Goal: Information Seeking & Learning: Find specific fact

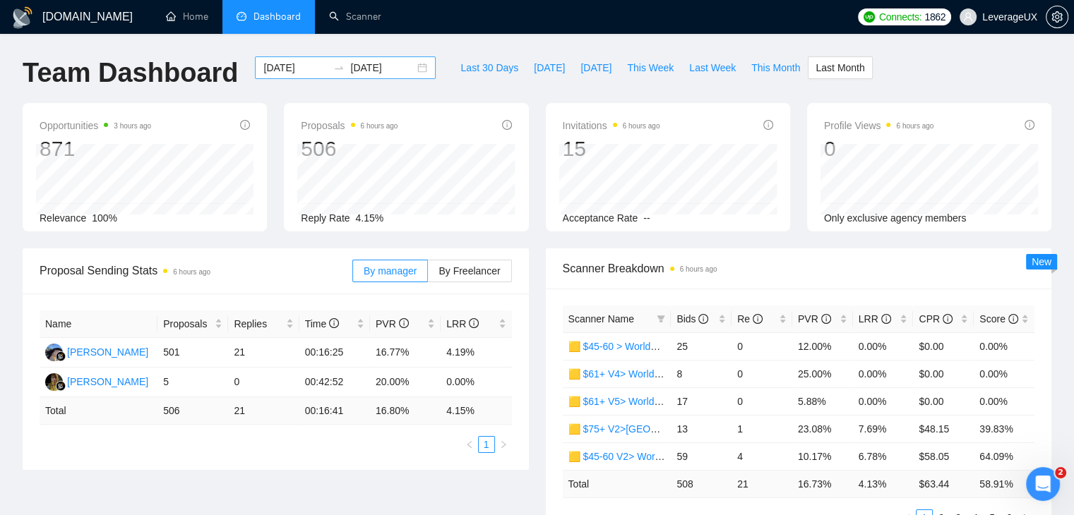
click at [409, 66] on div "[DATE] [DATE]" at bounding box center [345, 67] width 181 height 23
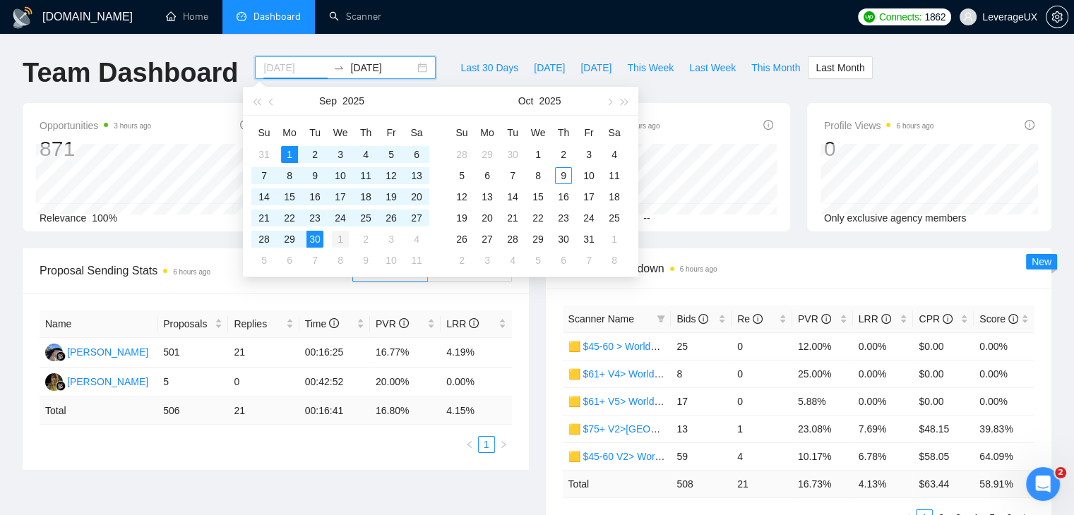
type input "[DATE]"
click at [336, 238] on div "1" at bounding box center [340, 239] width 17 height 17
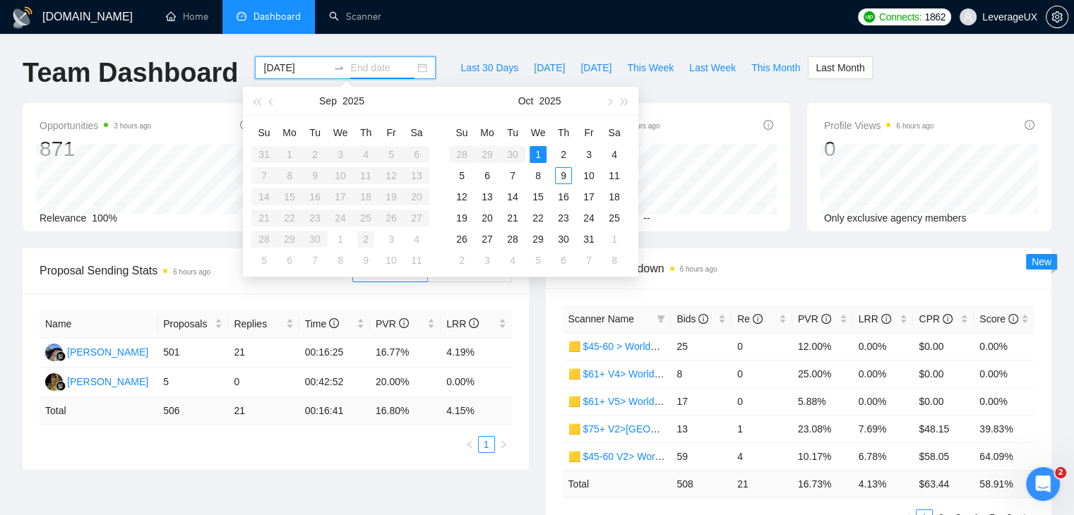
type input "[DATE]"
click at [537, 176] on div "8" at bounding box center [537, 175] width 17 height 17
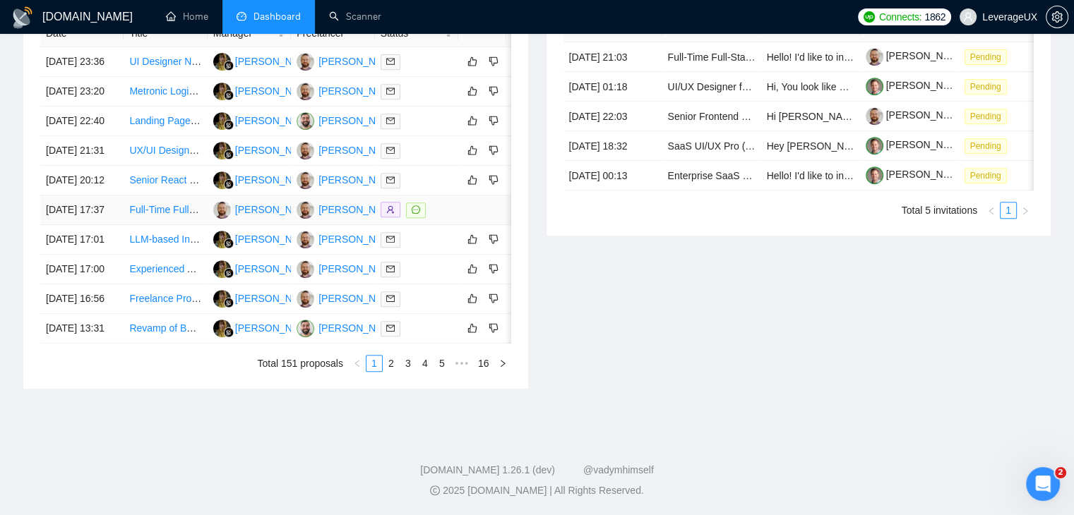
scroll to position [706, 0]
click at [390, 371] on link "2" at bounding box center [391, 364] width 16 height 16
click at [407, 362] on link "3" at bounding box center [408, 364] width 16 height 16
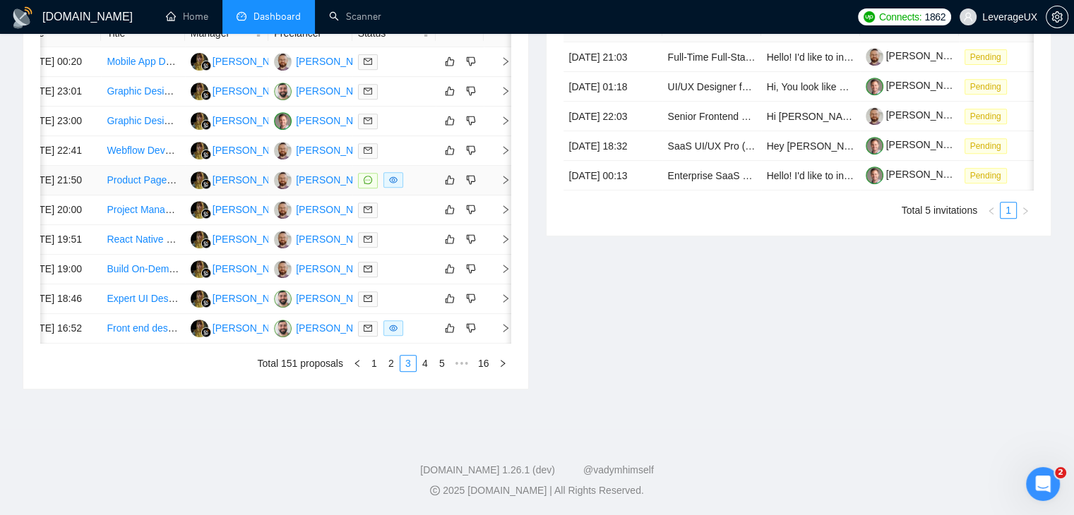
click at [507, 184] on icon "right" at bounding box center [505, 180] width 5 height 8
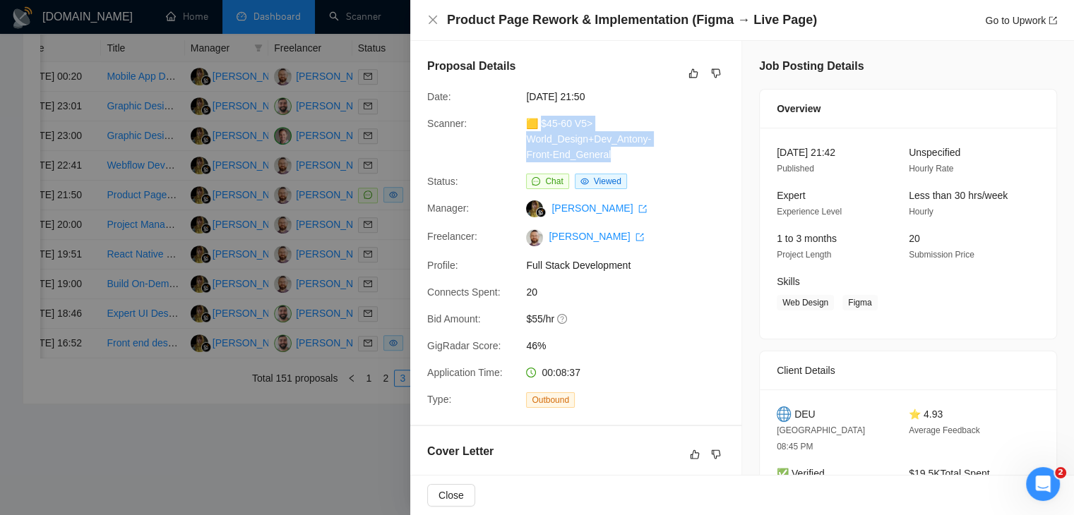
drag, startPoint x: 613, startPoint y: 160, endPoint x: 541, endPoint y: 124, distance: 80.5
click at [541, 124] on div "🟨 $45-60 V5> World_Design+Dev_Antony-Front-End_General" at bounding box center [594, 139] width 149 height 47
copy link "45-60 V5> World_Design+Dev_Antony-Front-End_General"
click at [1002, 23] on link "Go to Upwork" at bounding box center [1021, 20] width 72 height 11
click at [1022, 24] on link "Go to Upwork" at bounding box center [1021, 20] width 72 height 11
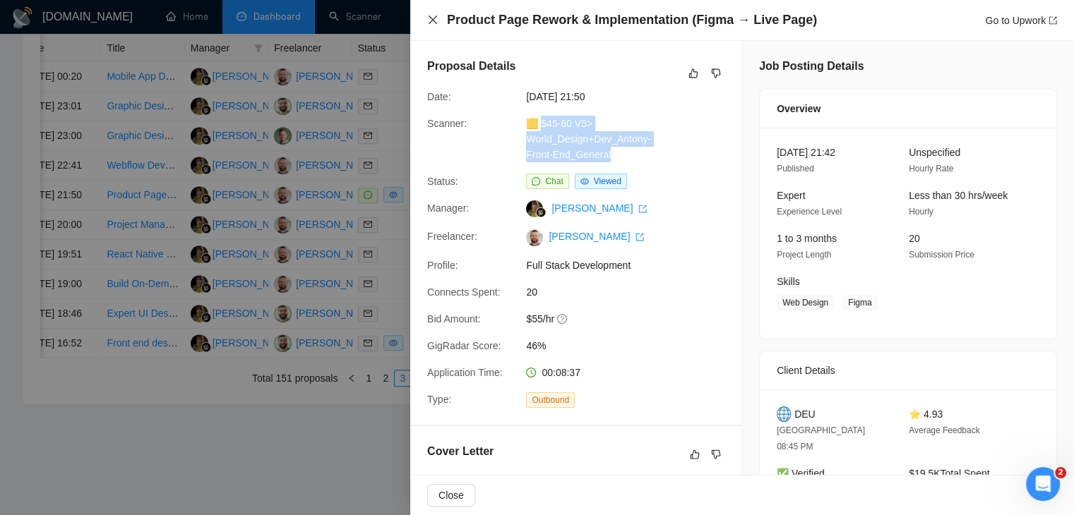
click at [430, 15] on icon "close" at bounding box center [432, 19] width 11 height 11
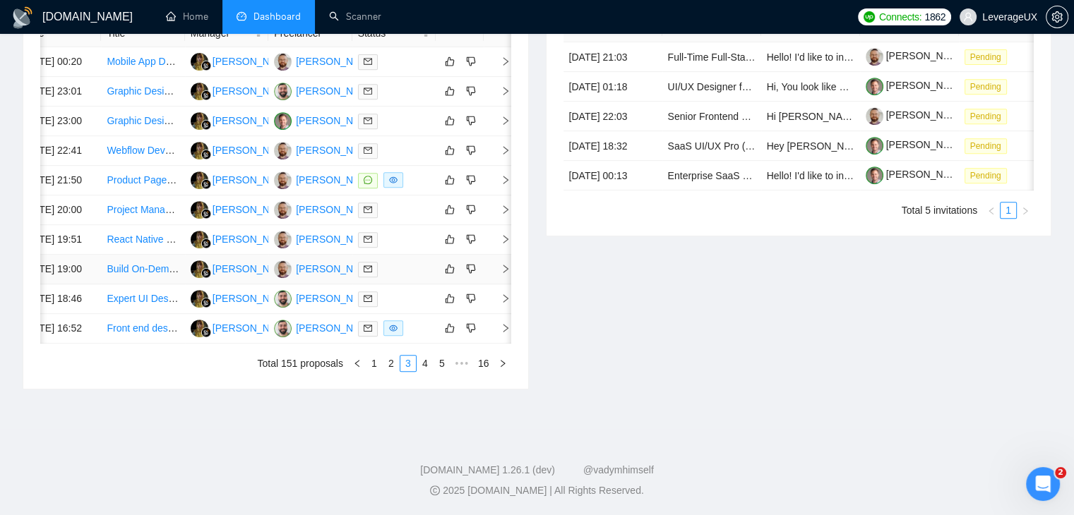
scroll to position [746, 0]
click at [426, 362] on link "4" at bounding box center [425, 364] width 16 height 16
click at [424, 358] on link "5" at bounding box center [425, 364] width 16 height 16
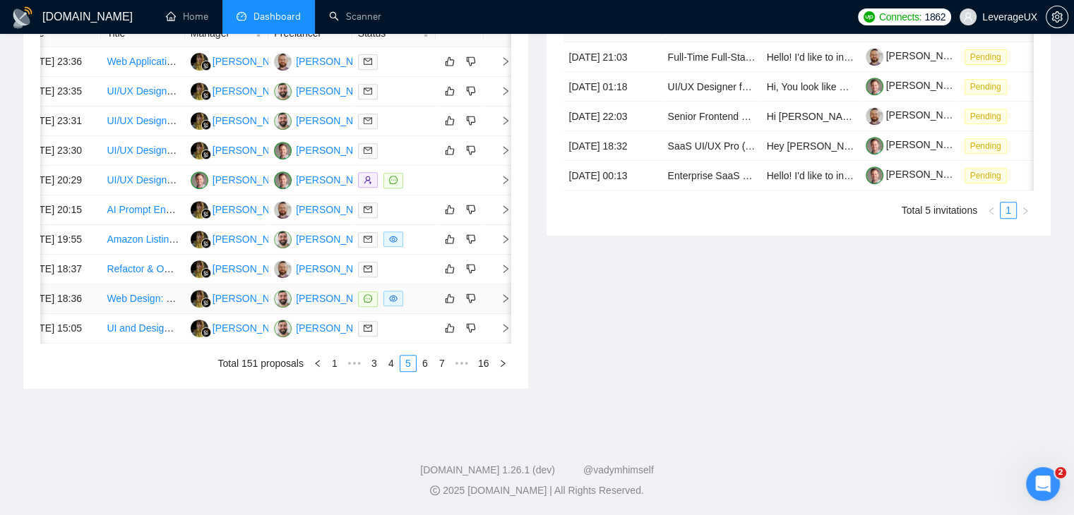
click at [504, 304] on icon "right" at bounding box center [506, 299] width 10 height 10
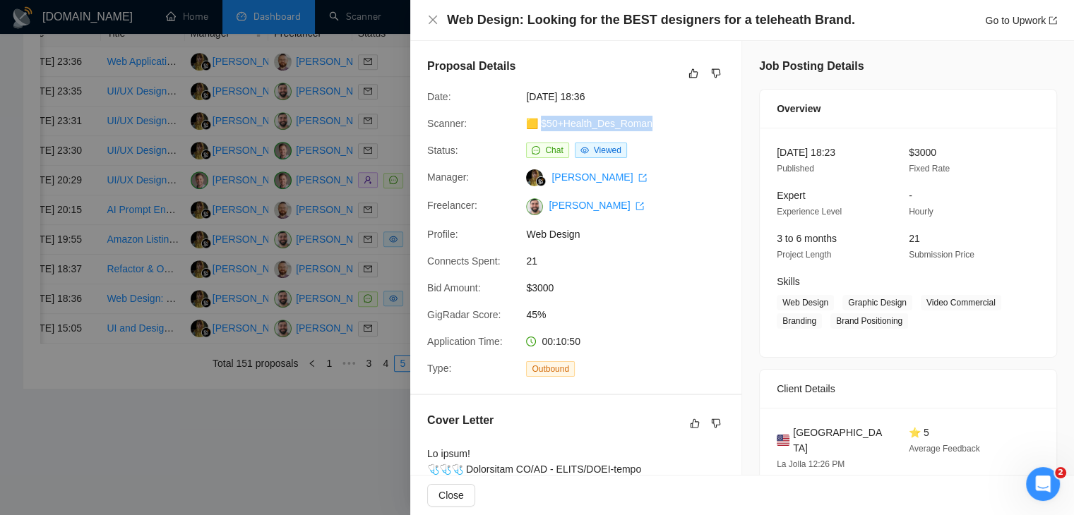
drag, startPoint x: 669, startPoint y: 128, endPoint x: 542, endPoint y: 121, distance: 127.3
click at [542, 121] on div "Scanner: 🟨 $50+Health_Des_Roman" at bounding box center [569, 124] width 297 height 16
copy link "50+Health_Des_Roman"
click at [1006, 23] on link "Go to Upwork" at bounding box center [1021, 20] width 72 height 11
click at [435, 23] on icon "close" at bounding box center [433, 20] width 8 height 8
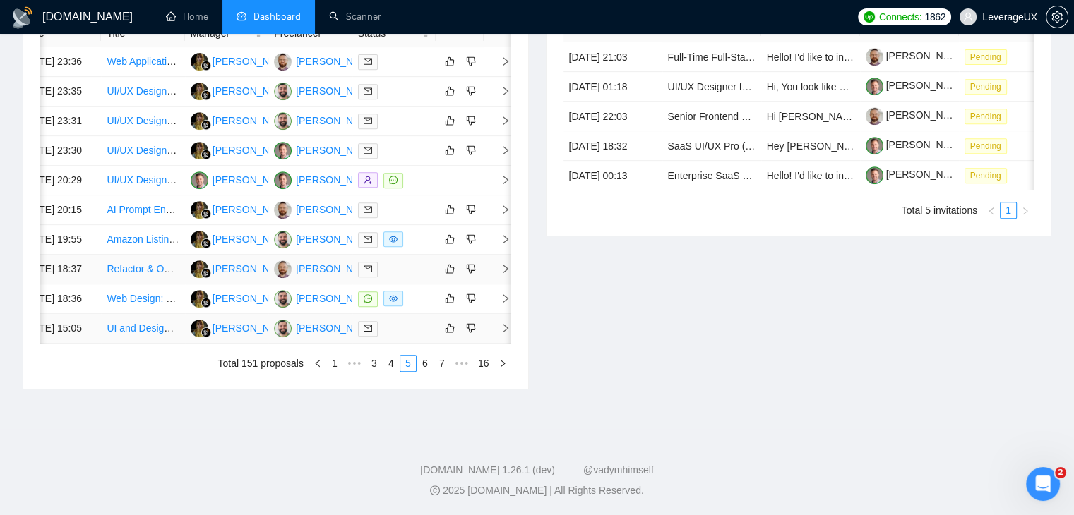
scroll to position [746, 0]
click at [424, 367] on link "6" at bounding box center [425, 364] width 16 height 16
click at [426, 371] on link "7" at bounding box center [425, 364] width 16 height 16
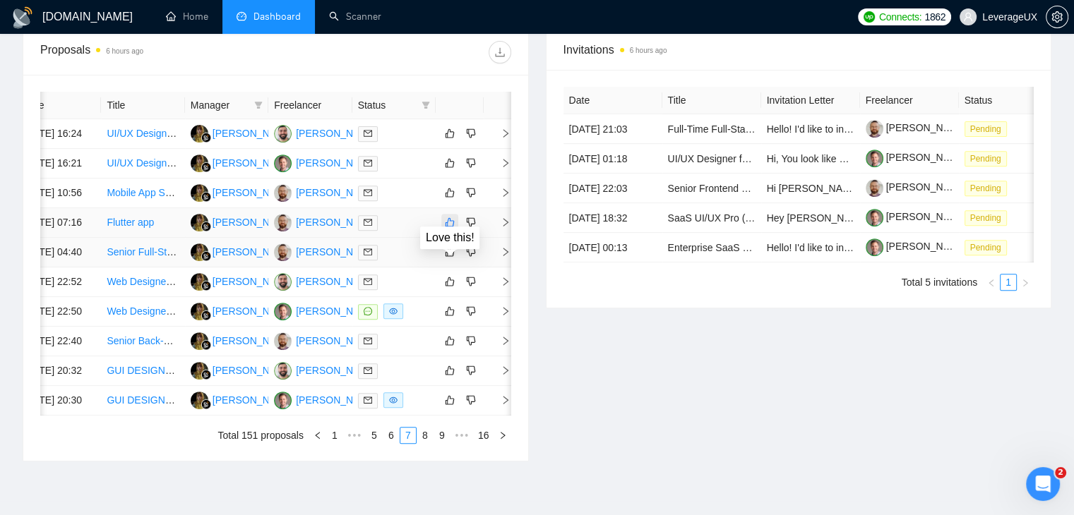
scroll to position [604, 0]
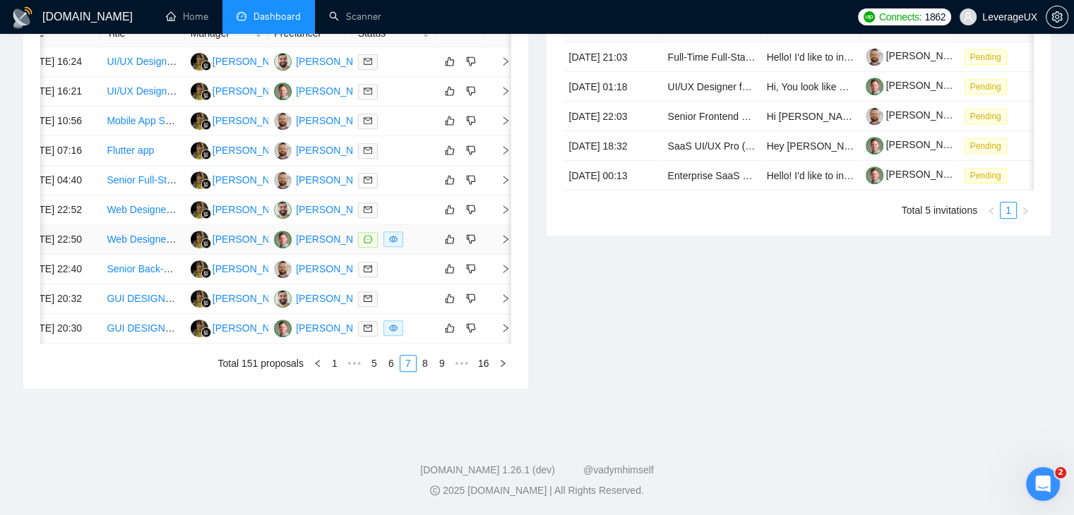
click at [502, 244] on icon "right" at bounding box center [506, 239] width 10 height 10
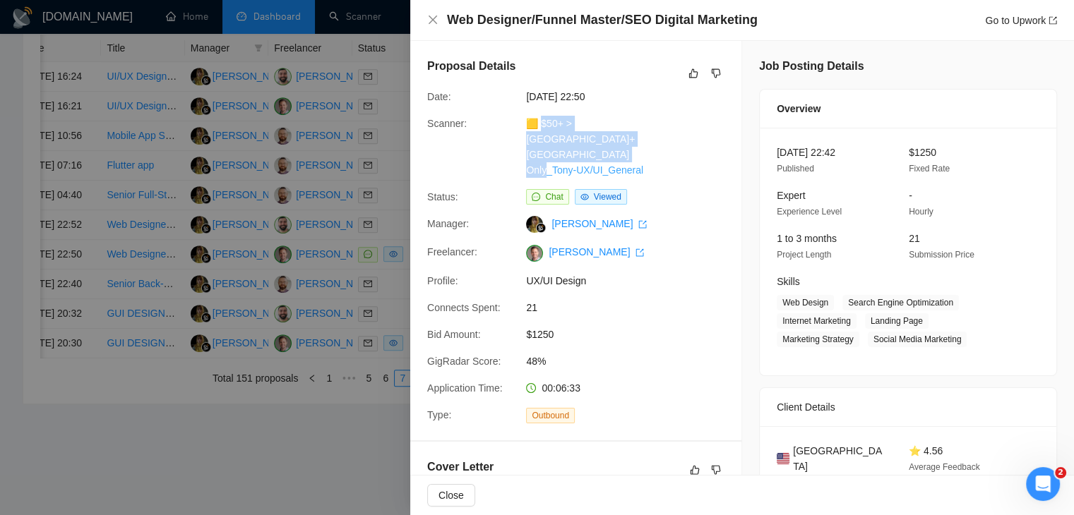
drag, startPoint x: 666, startPoint y: 150, endPoint x: 539, endPoint y: 121, distance: 130.5
click at [539, 121] on div "Scanner: 🟨 $50+ > [GEOGRAPHIC_DATA]+[GEOGRAPHIC_DATA] Only_Tony-UX/UI_General" at bounding box center [569, 147] width 297 height 62
copy link "50+ > [GEOGRAPHIC_DATA]+[GEOGRAPHIC_DATA] Only_Tony-UX/UI_General"
click at [1003, 22] on link "Go to Upwork" at bounding box center [1021, 20] width 72 height 11
click at [427, 14] on icon "close" at bounding box center [432, 19] width 11 height 11
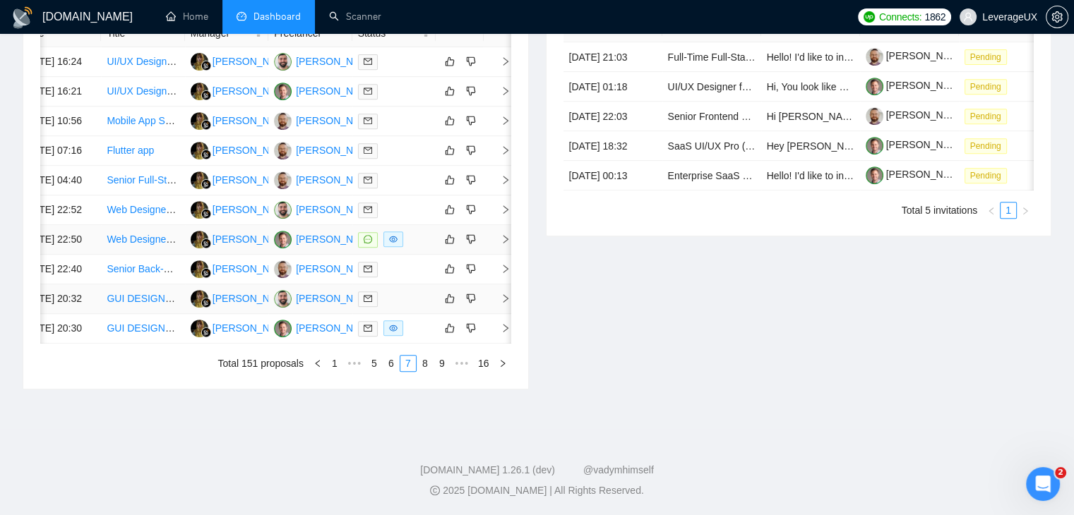
scroll to position [746, 0]
click at [421, 366] on link "8" at bounding box center [425, 364] width 16 height 16
click at [419, 362] on link "9" at bounding box center [421, 364] width 16 height 16
click at [421, 366] on link "10" at bounding box center [419, 364] width 20 height 16
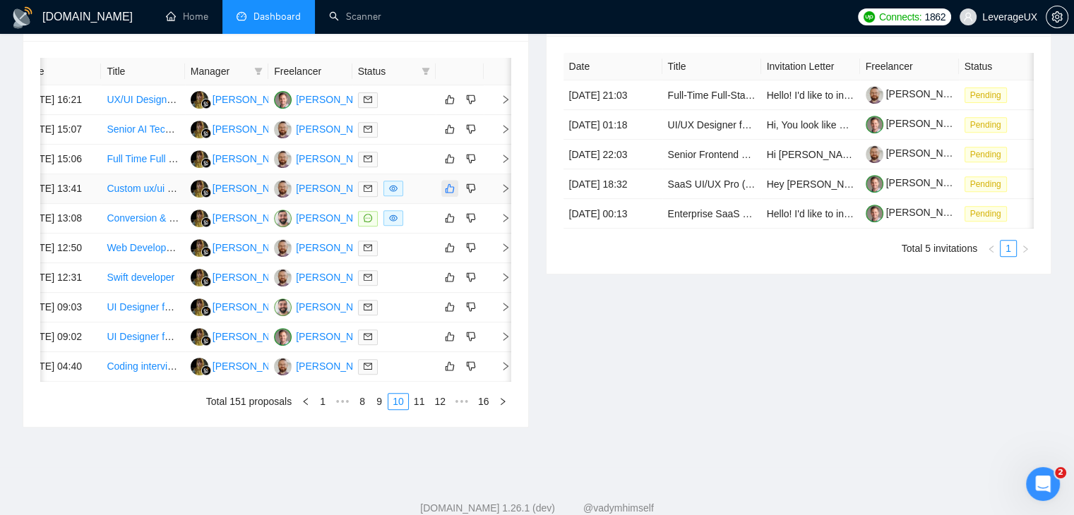
scroll to position [534, 0]
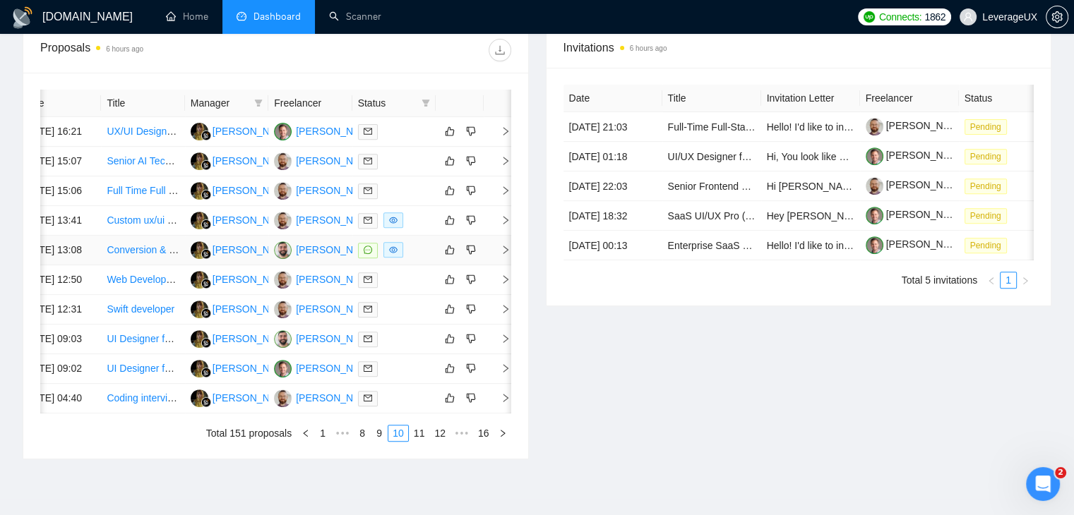
click at [505, 255] on icon "right" at bounding box center [506, 250] width 10 height 10
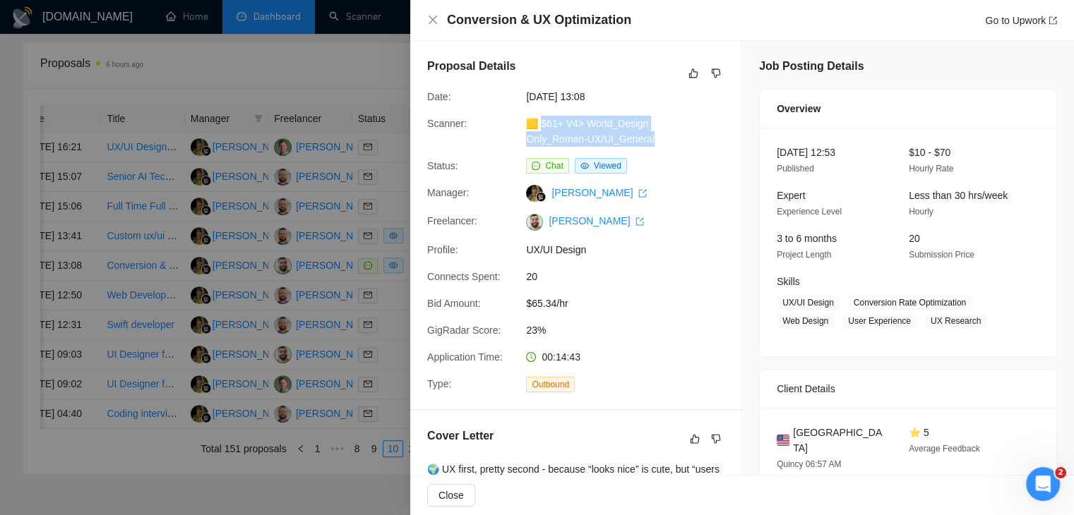
drag, startPoint x: 665, startPoint y: 145, endPoint x: 540, endPoint y: 124, distance: 126.6
click at [540, 124] on div "Scanner: 🟨 $61+ V4> World_Design Only_Roman-UX/UI_General" at bounding box center [569, 131] width 297 height 31
copy link "61+ V4> World_Design Only_Roman-UX/UI_General"
click at [1009, 24] on link "Go to Upwork" at bounding box center [1021, 20] width 72 height 11
click at [426, 16] on div "Conversion & UX Optimization Go to Upwork" at bounding box center [742, 20] width 664 height 41
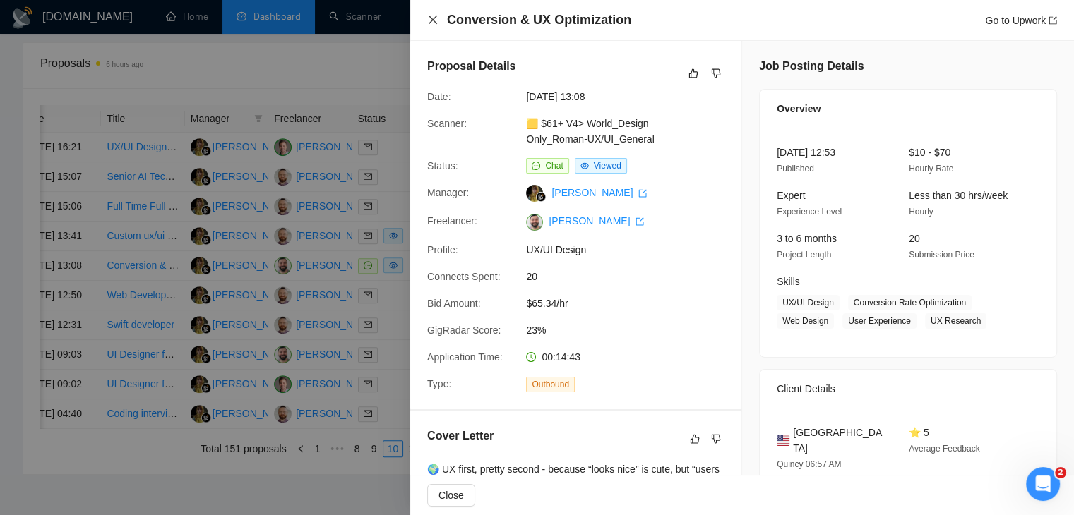
click at [432, 20] on icon "close" at bounding box center [433, 20] width 8 height 8
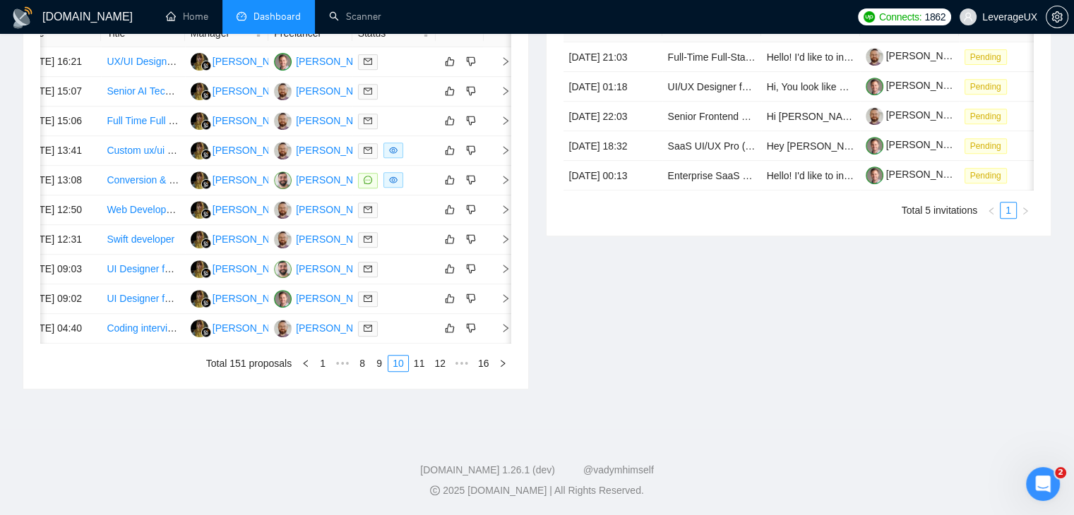
scroll to position [746, 0]
click at [424, 362] on link "11" at bounding box center [419, 364] width 20 height 16
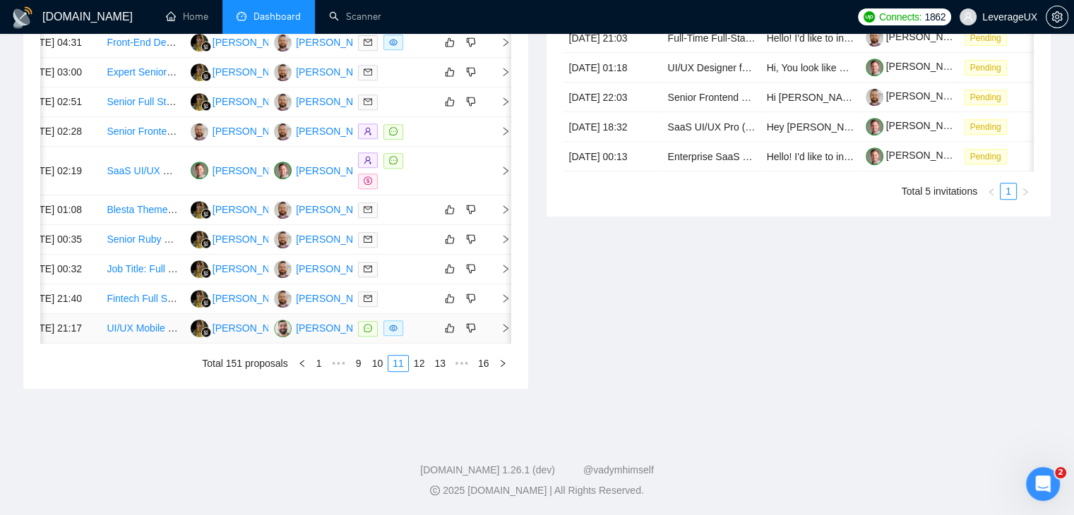
click at [503, 323] on icon "right" at bounding box center [506, 328] width 10 height 10
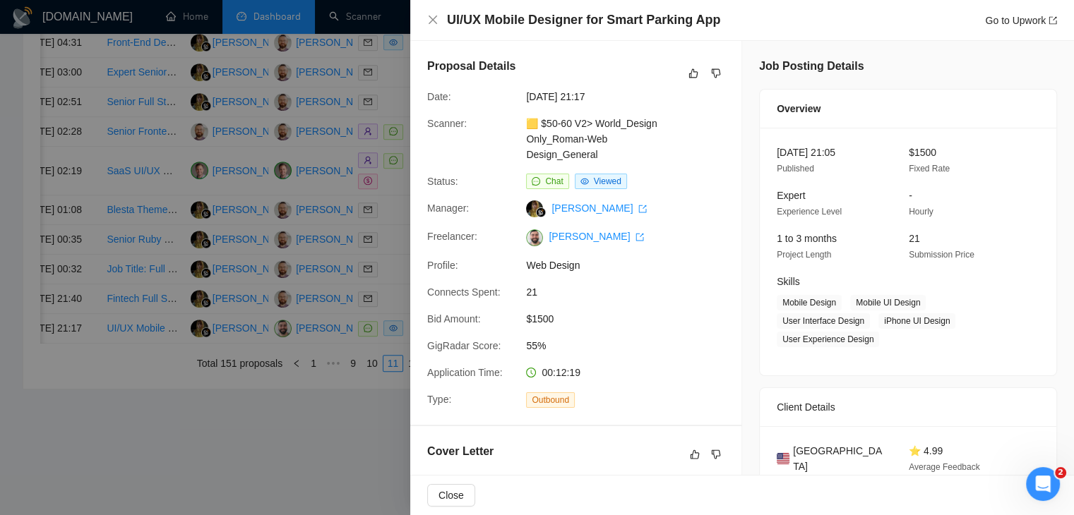
drag, startPoint x: 703, startPoint y: 190, endPoint x: 698, endPoint y: 179, distance: 12.6
click at [703, 190] on div "Proposal Details Date: [DATE] 21:17 Scanner: 🟨 $50-60 V2> World_Design Only_Rom…" at bounding box center [575, 233] width 331 height 384
drag, startPoint x: 605, startPoint y: 156, endPoint x: 540, endPoint y: 126, distance: 71.4
click at [540, 126] on div "🟨 $50-60 V2> World_Design Only_Roman-Web Design_General" at bounding box center [594, 139] width 149 height 47
copy link "50-60 V2> World_Design Only_Roman-Web Design_General"
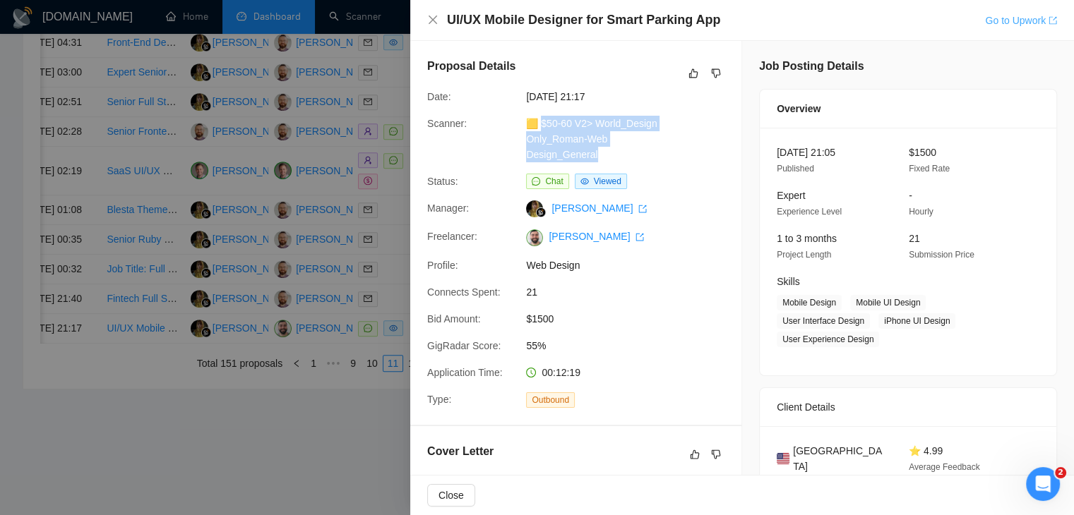
click at [1002, 26] on link "Go to Upwork" at bounding box center [1021, 20] width 72 height 11
click at [427, 16] on icon "close" at bounding box center [432, 19] width 11 height 11
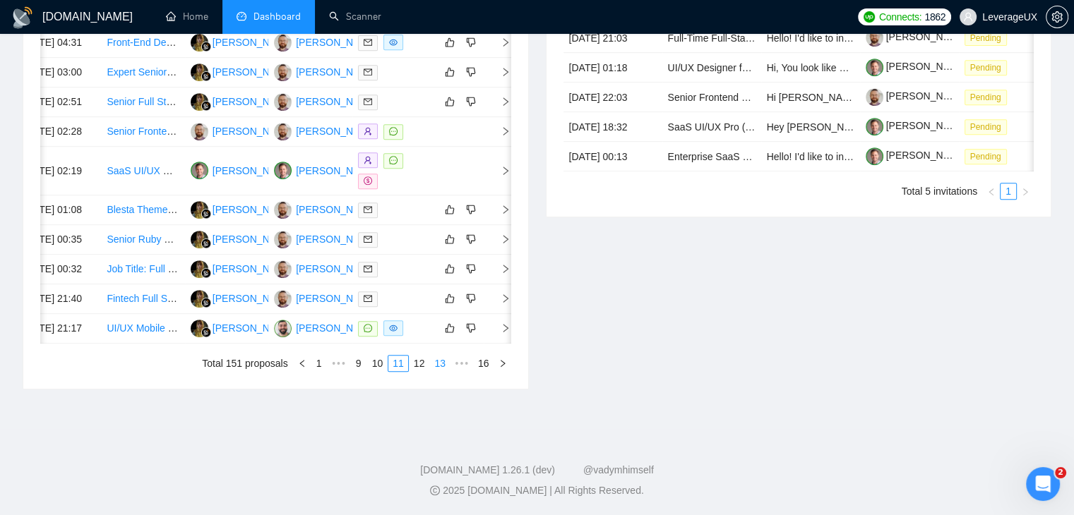
click at [424, 369] on link "12" at bounding box center [419, 364] width 20 height 16
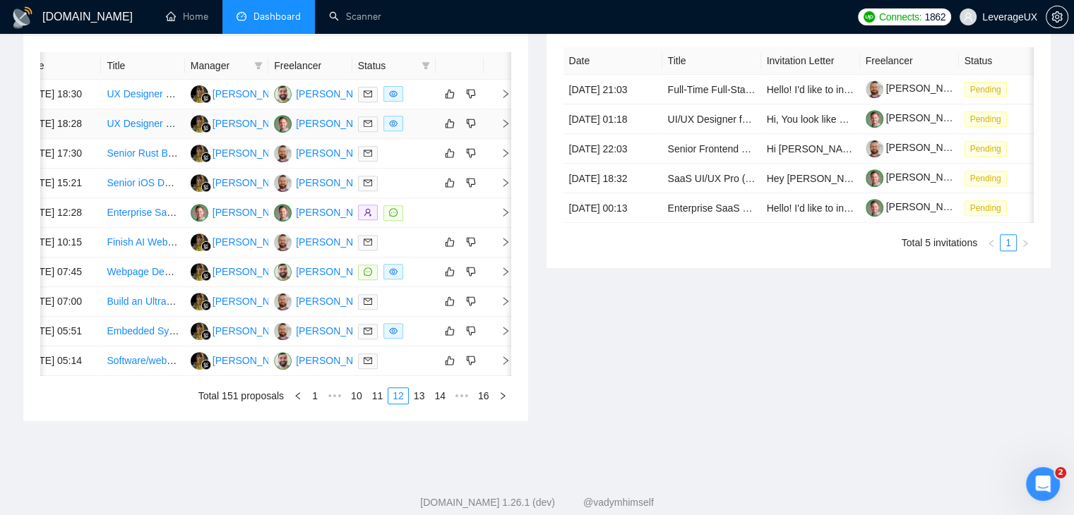
scroll to position [604, 0]
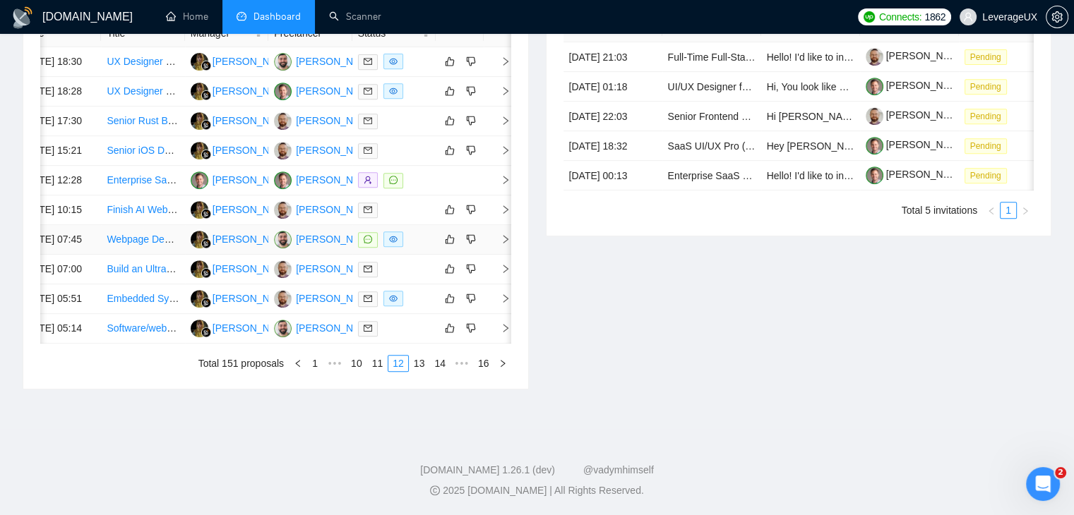
click at [503, 244] on icon "right" at bounding box center [506, 239] width 10 height 10
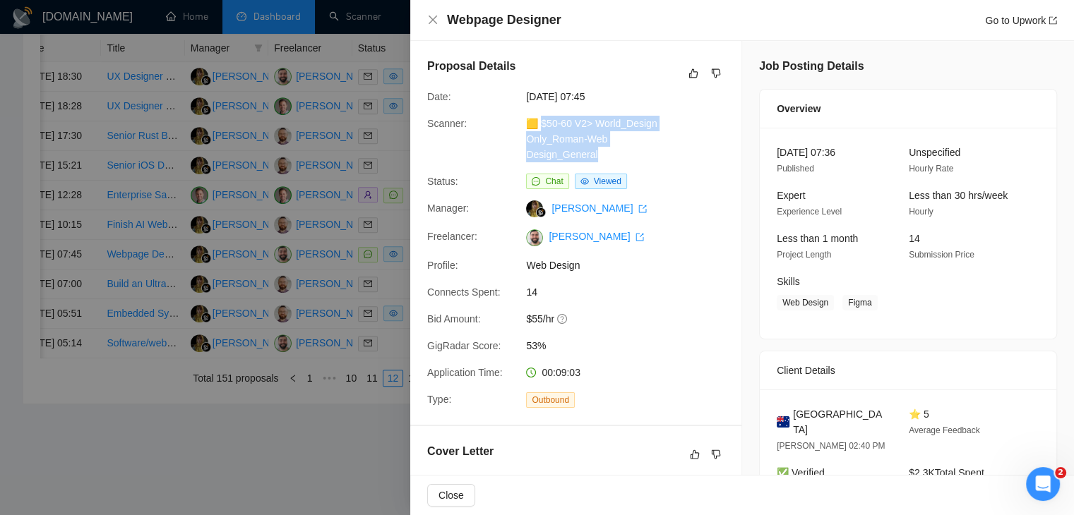
drag, startPoint x: 616, startPoint y: 150, endPoint x: 542, endPoint y: 122, distance: 78.7
click at [542, 122] on div "🟨 $50-60 V2> World_Design Only_Roman-Web Design_General" at bounding box center [594, 139] width 149 height 47
copy link "50-60 V2> World_Design Only_Roman-Web Design_General"
click at [1004, 17] on link "Go to Upwork" at bounding box center [1021, 20] width 72 height 11
click at [430, 18] on icon "close" at bounding box center [433, 20] width 8 height 8
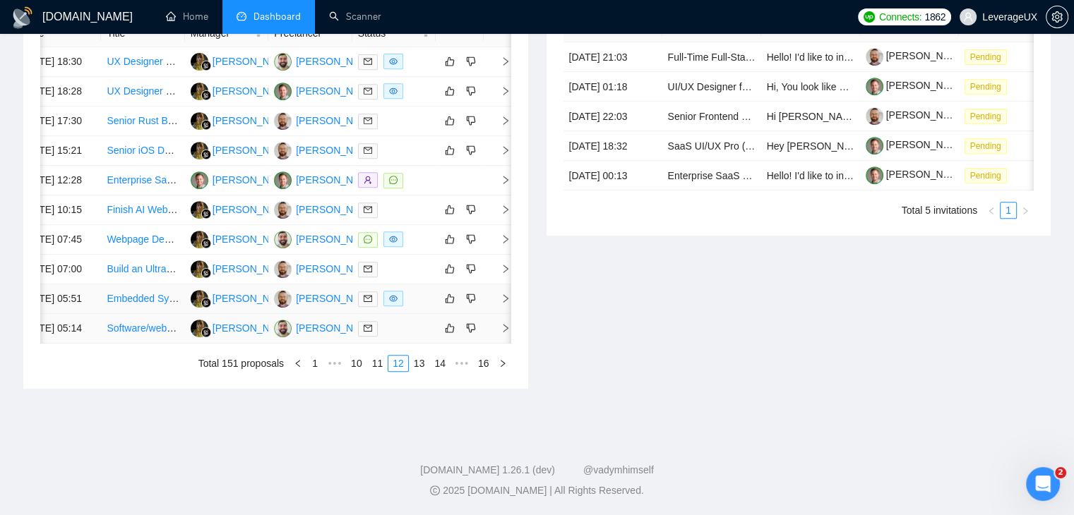
scroll to position [746, 0]
click at [424, 361] on link "13" at bounding box center [419, 364] width 20 height 16
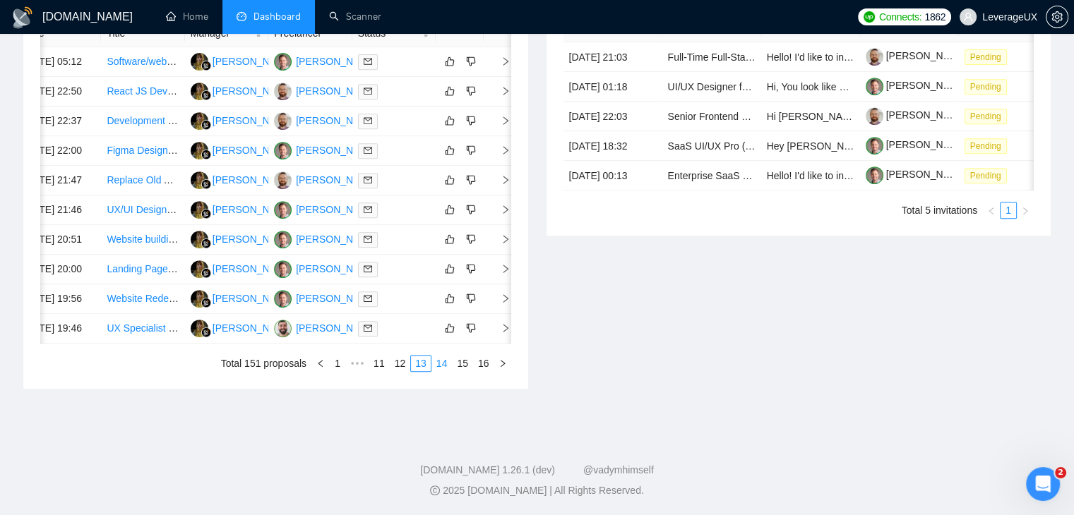
click at [441, 364] on link "14" at bounding box center [442, 364] width 20 height 16
click at [464, 360] on link "15" at bounding box center [463, 364] width 20 height 16
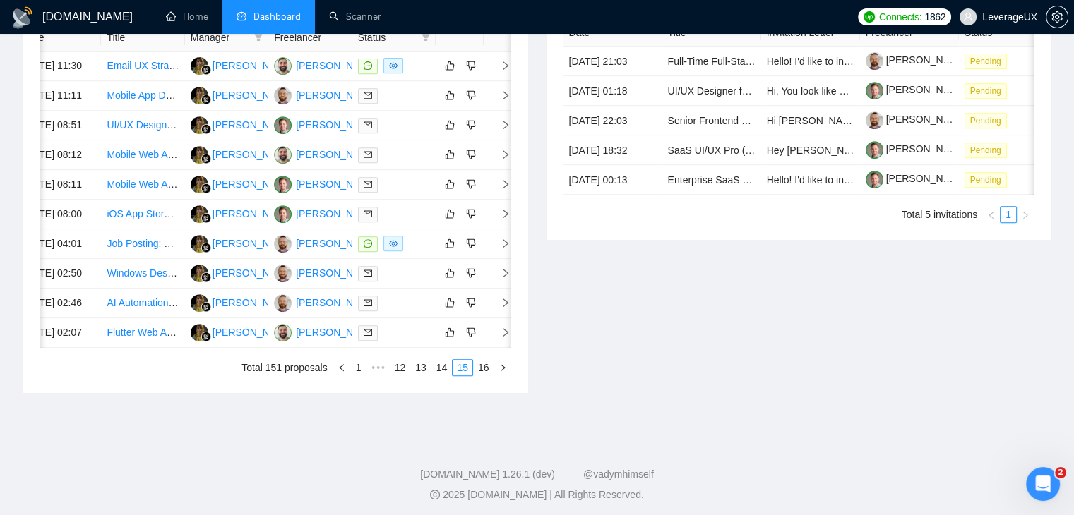
scroll to position [534, 0]
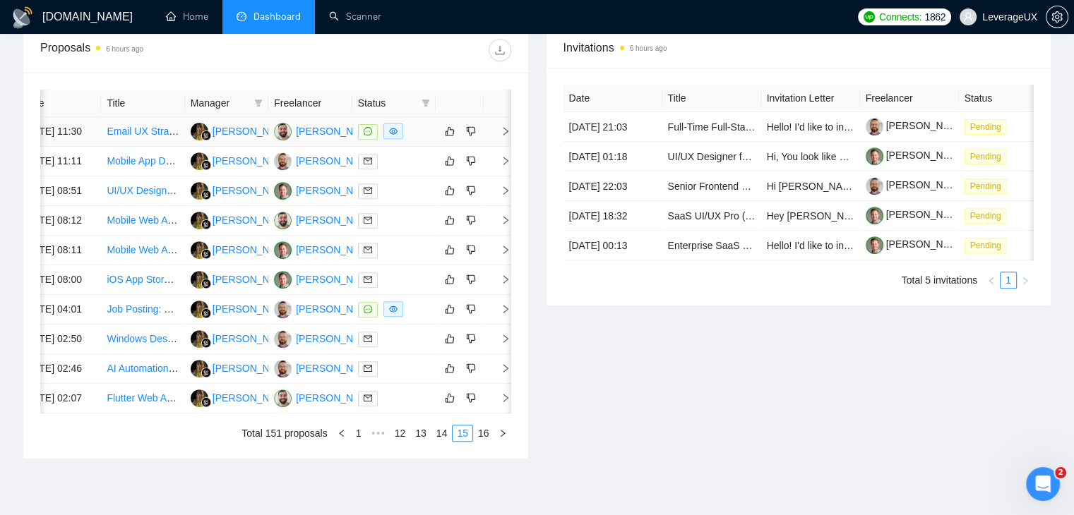
click at [501, 131] on icon "right" at bounding box center [506, 131] width 10 height 10
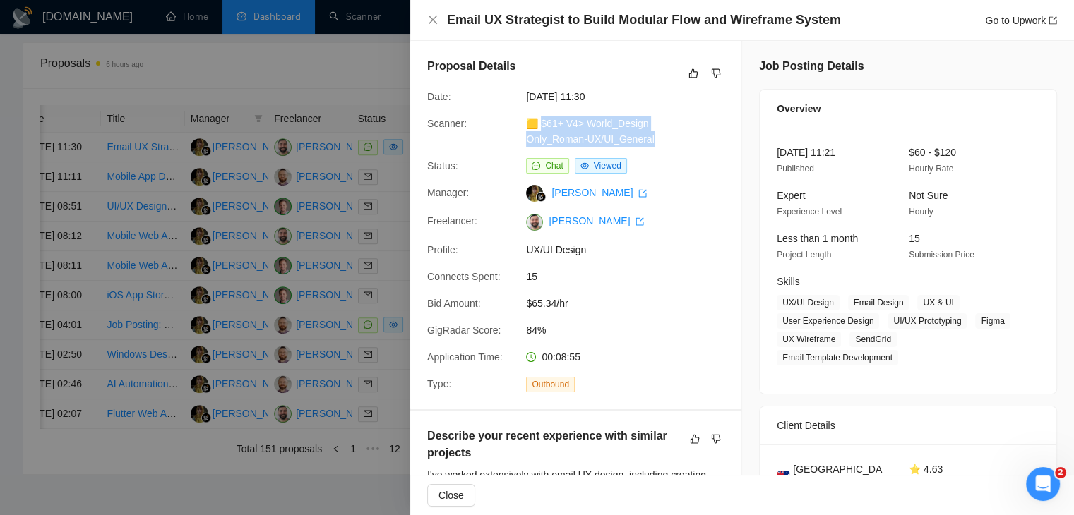
drag, startPoint x: 655, startPoint y: 142, endPoint x: 542, endPoint y: 128, distance: 113.8
click at [542, 128] on div "🟨 $61+ V4> World_Design Only_Roman-UX/UI_General" at bounding box center [594, 131] width 149 height 31
copy link "61+ V4> World_Design Only_Roman-UX/UI_General"
click at [985, 20] on link "Go to Upwork" at bounding box center [1021, 20] width 72 height 11
click at [428, 20] on icon "close" at bounding box center [432, 19] width 11 height 11
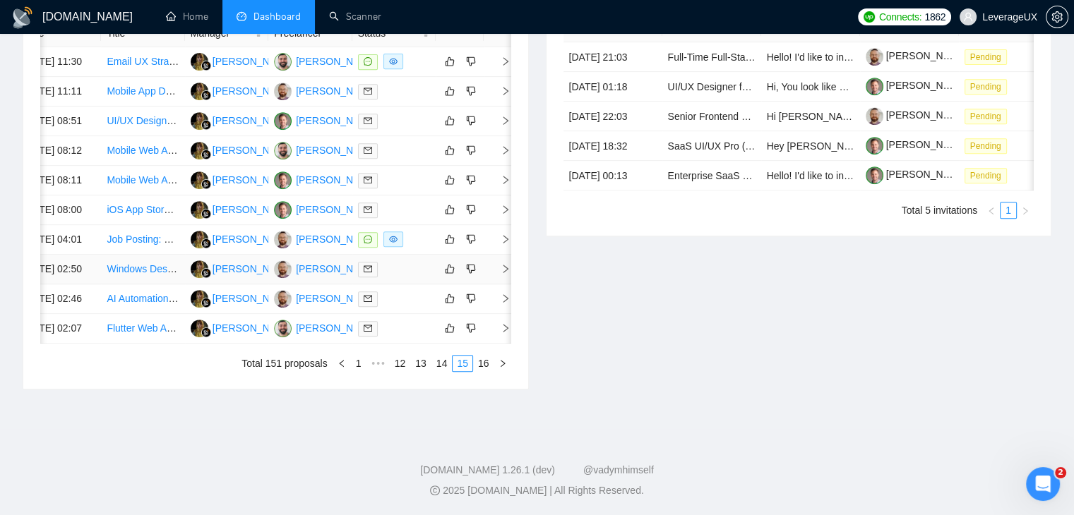
scroll to position [675, 0]
click at [502, 244] on icon "right" at bounding box center [506, 239] width 10 height 10
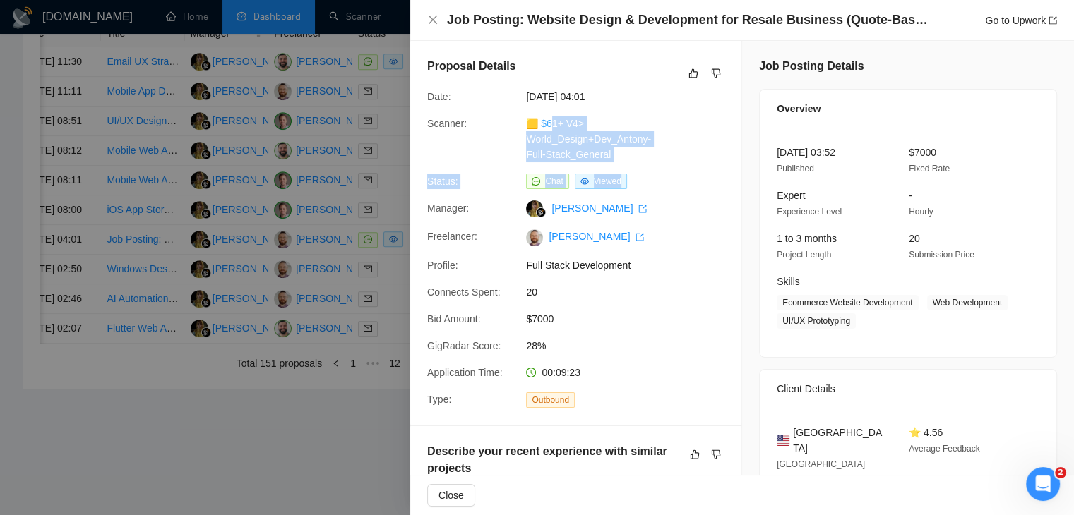
drag, startPoint x: 619, startPoint y: 164, endPoint x: 548, endPoint y: 123, distance: 82.6
click at [548, 123] on div "Proposal Details Date: [DATE] 04:01 Scanner: 🟨 $61+ V4> World_Design+Dev_Antony…" at bounding box center [575, 233] width 331 height 384
click at [612, 156] on div "🟨 $61+ V4> World_Design+Dev_Antony-Full-Stack_General" at bounding box center [594, 139] width 149 height 47
drag, startPoint x: 611, startPoint y: 157, endPoint x: 542, endPoint y: 123, distance: 76.4
click at [542, 123] on div "🟨 $61+ V4> World_Design+Dev_Antony-Full-Stack_General" at bounding box center [594, 139] width 149 height 47
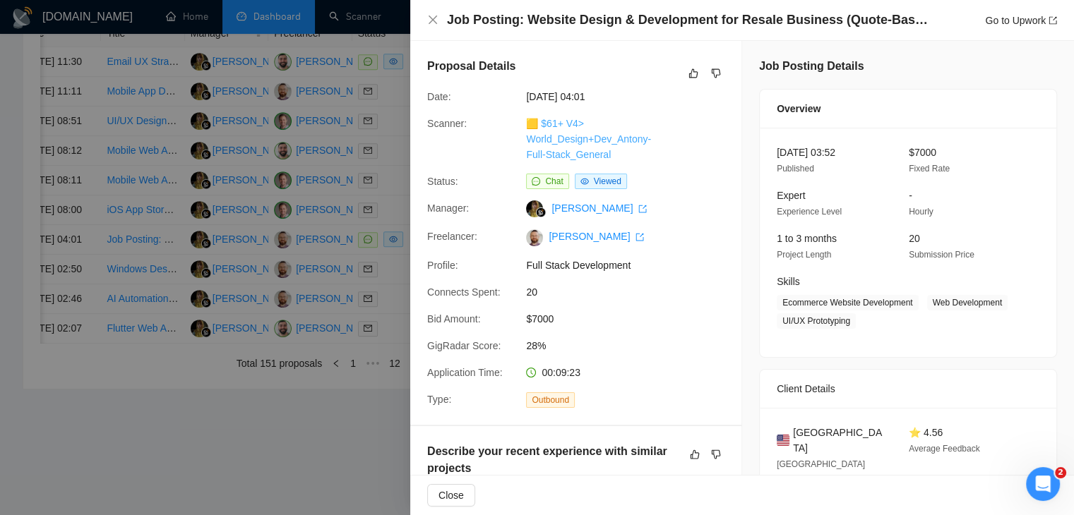
copy link "61+ V4> World_Design+Dev_Antony-Full-Stack_General"
click at [1000, 17] on link "Go to Upwork" at bounding box center [1021, 20] width 72 height 11
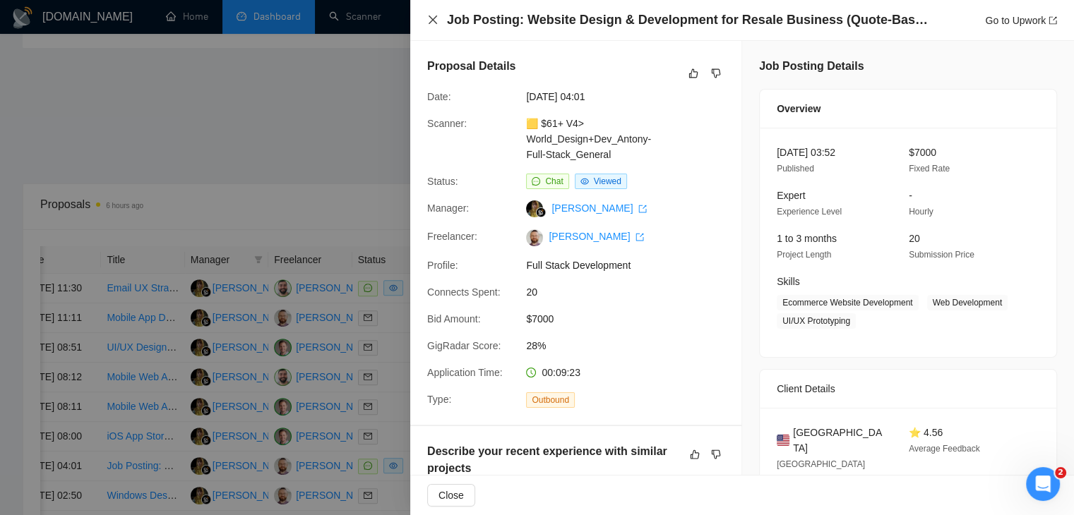
click at [429, 23] on icon "close" at bounding box center [433, 20] width 8 height 8
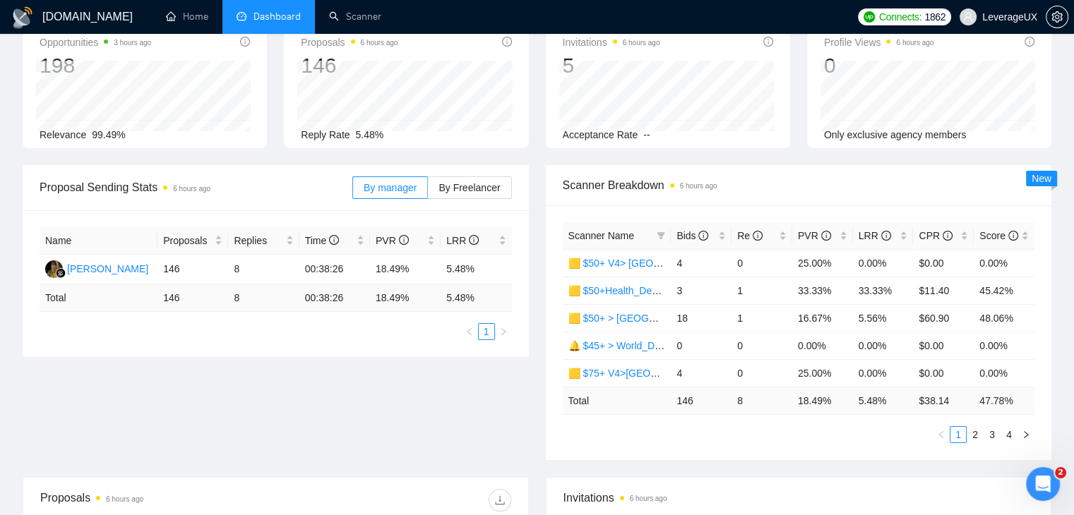
scroll to position [0, 0]
